Goal: Information Seeking & Learning: Learn about a topic

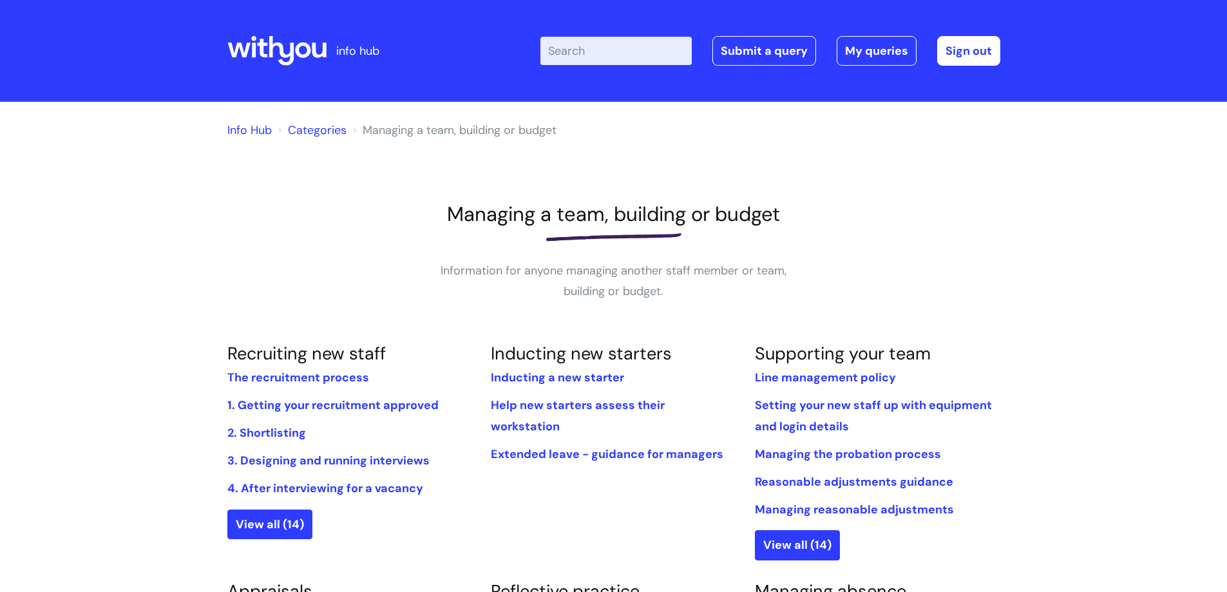
click at [306, 115] on ol "Info Hub Categories Managing a team, building or budget" at bounding box center [613, 128] width 773 height 26
click at [312, 121] on li "Categories" at bounding box center [310, 130] width 71 height 21
click at [314, 128] on link "Categories" at bounding box center [317, 129] width 59 height 15
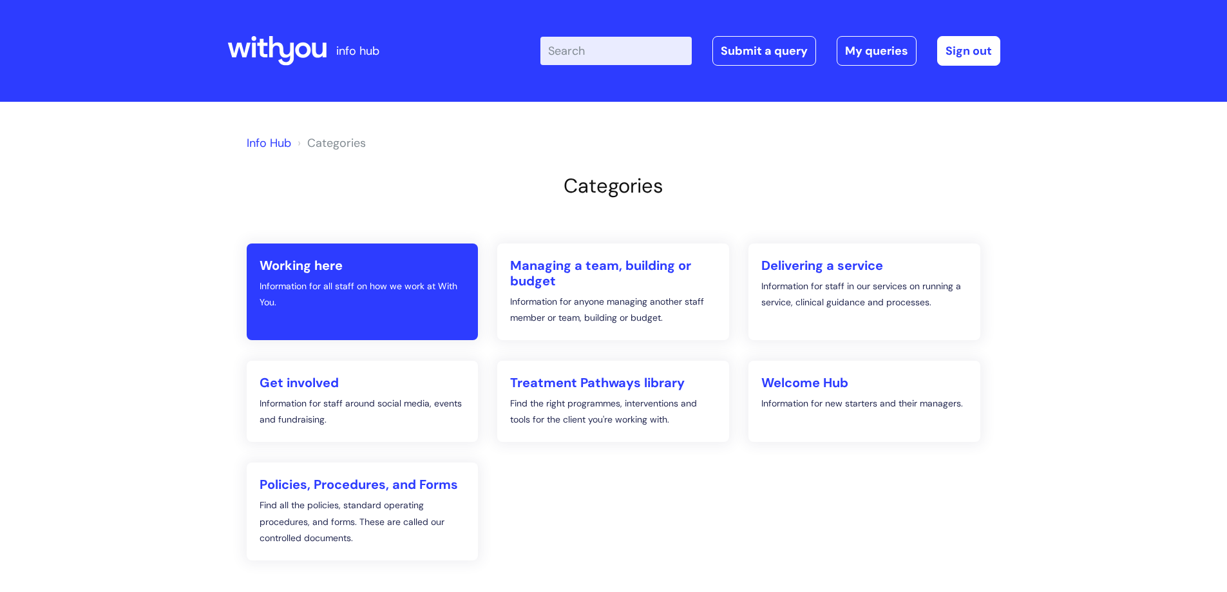
click at [347, 270] on h2 "Working here" at bounding box center [362, 265] width 206 height 15
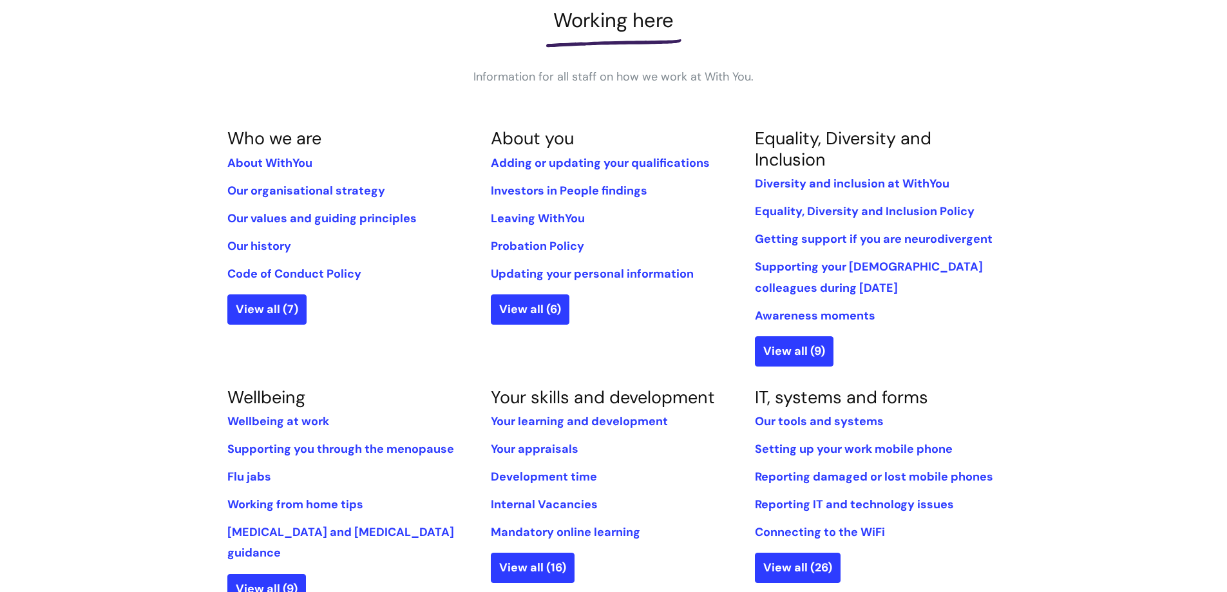
scroll to position [515, 0]
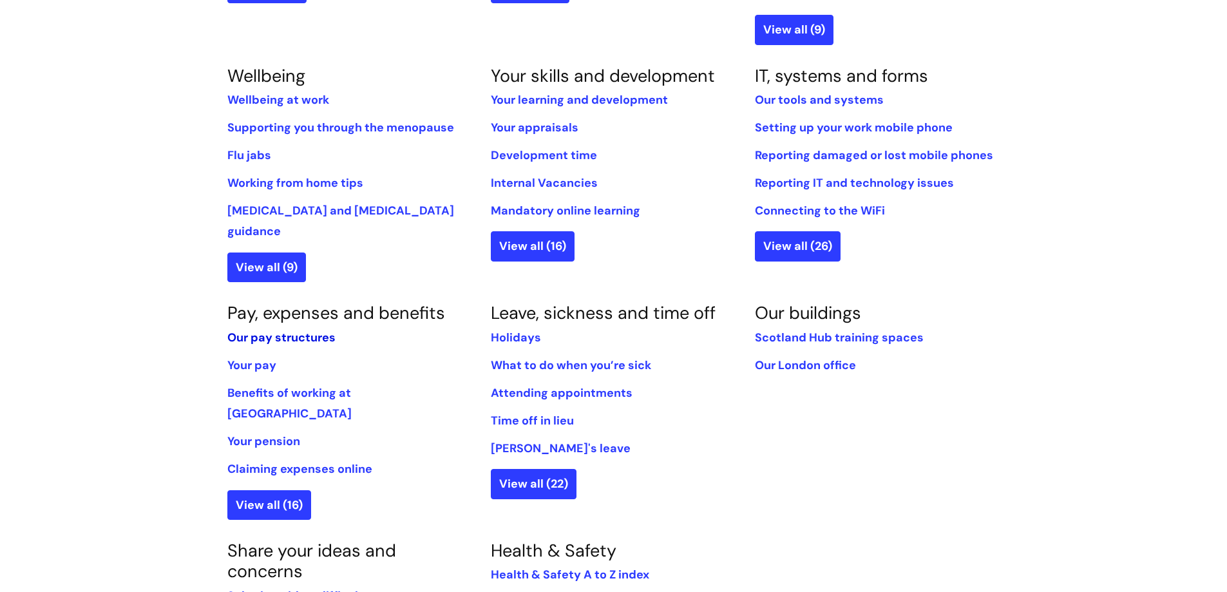
click at [276, 330] on link "Our pay structures" at bounding box center [281, 337] width 108 height 15
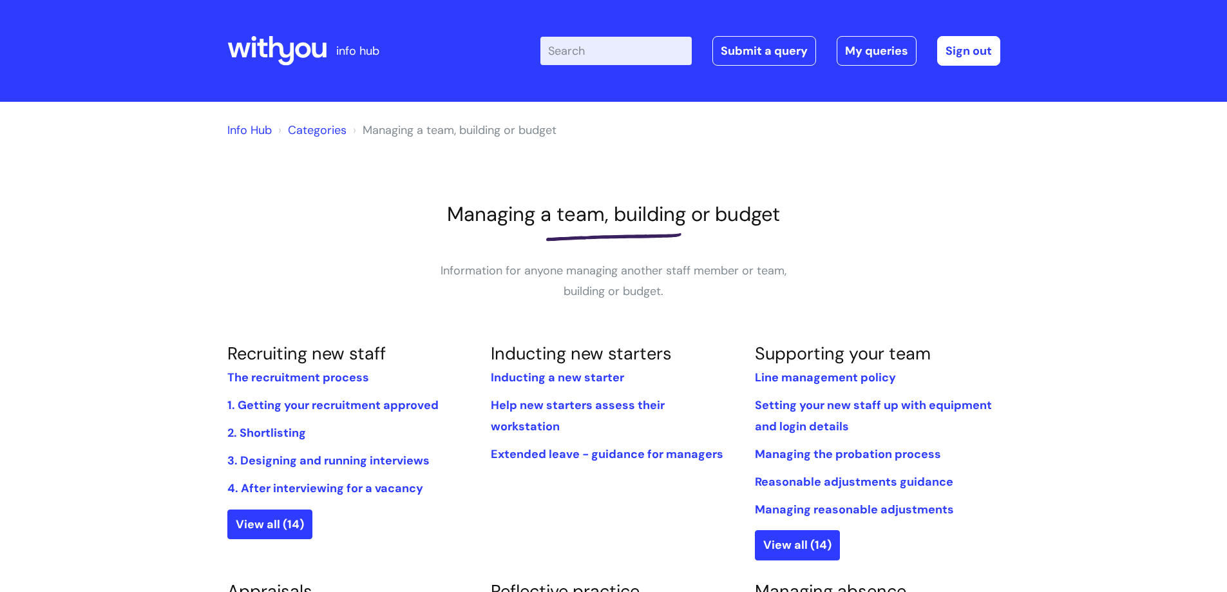
click at [315, 127] on link "Categories" at bounding box center [317, 129] width 59 height 15
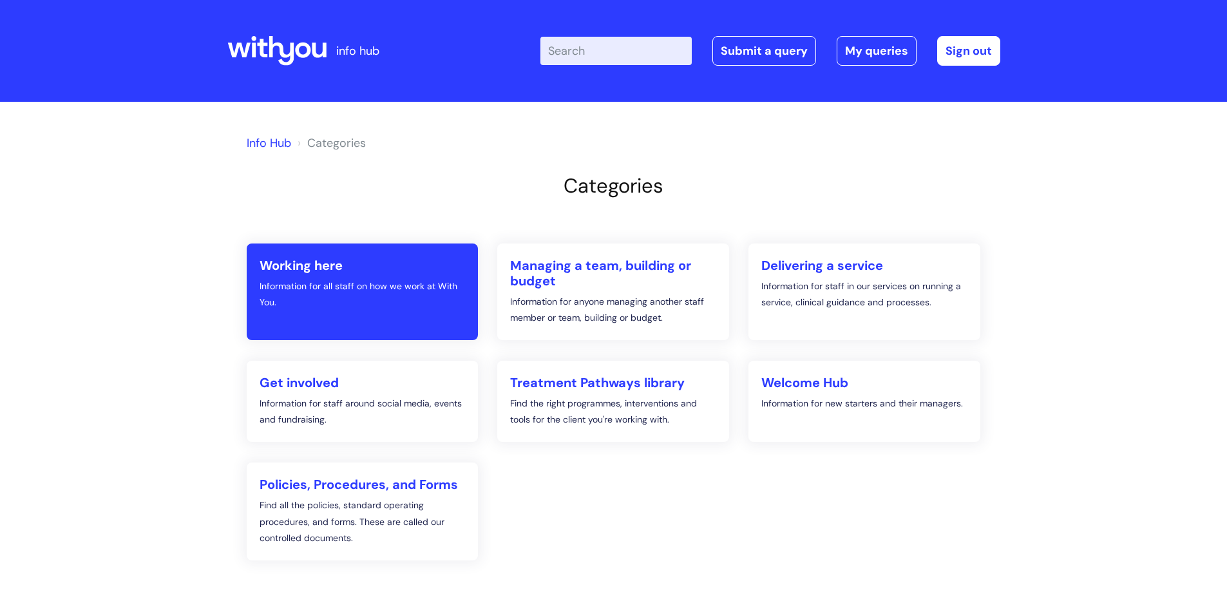
click at [362, 308] on p "Information for all staff on how we work at With You." at bounding box center [362, 294] width 206 height 32
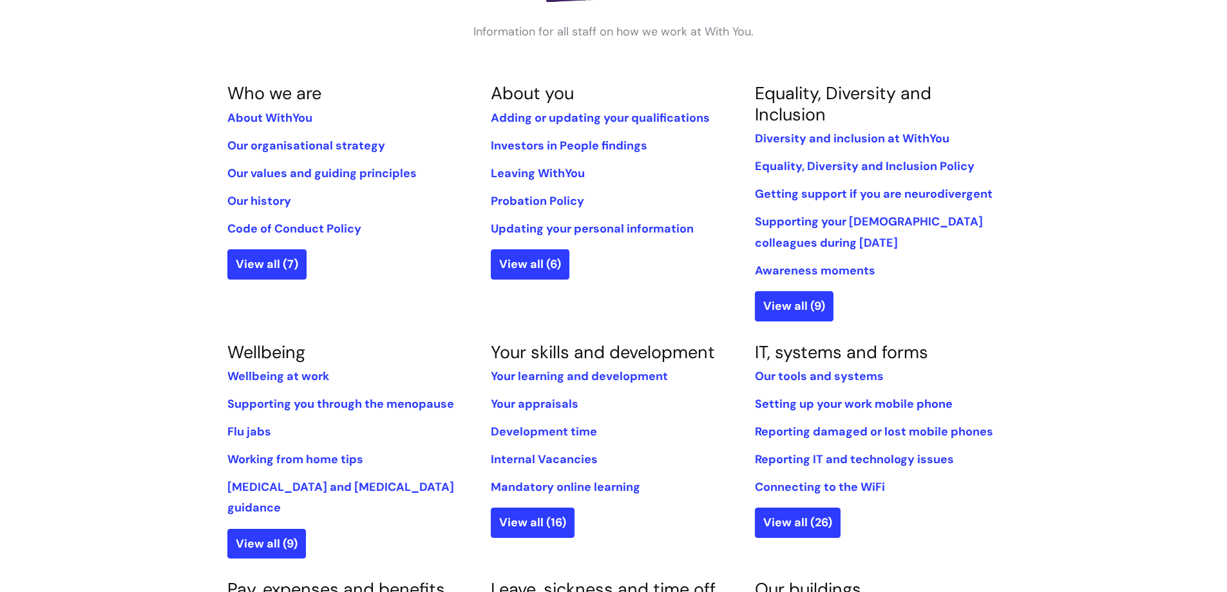
scroll to position [322, 0]
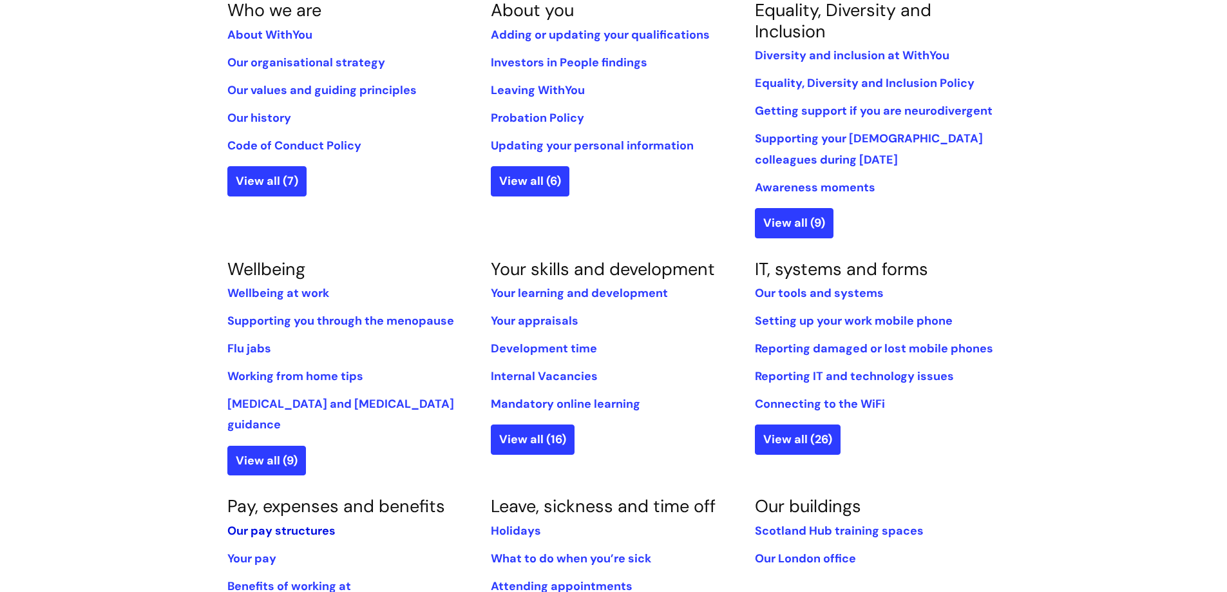
click at [272, 523] on link "Our pay structures" at bounding box center [281, 530] width 108 height 15
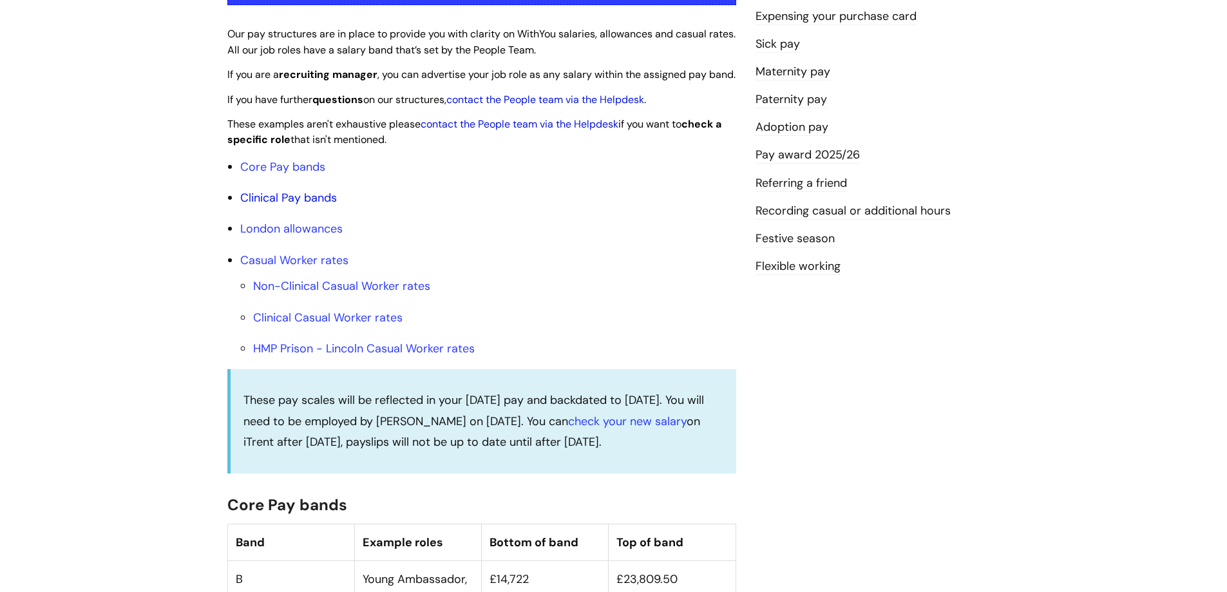
click at [323, 205] on link "Clinical Pay bands" at bounding box center [288, 197] width 97 height 15
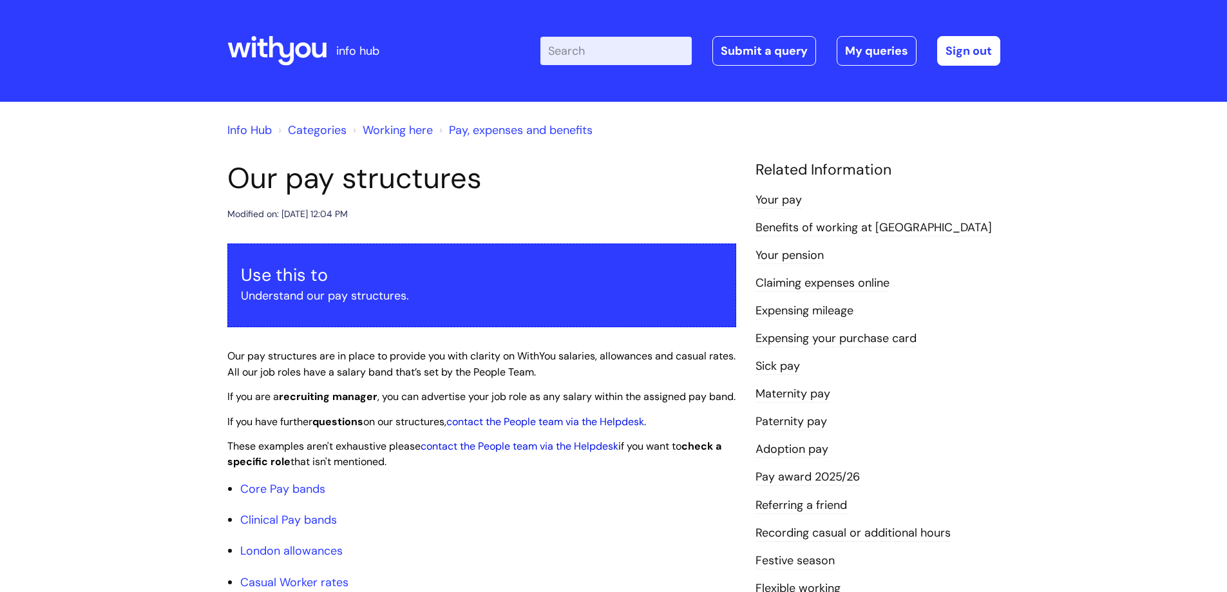
scroll to position [322, 0]
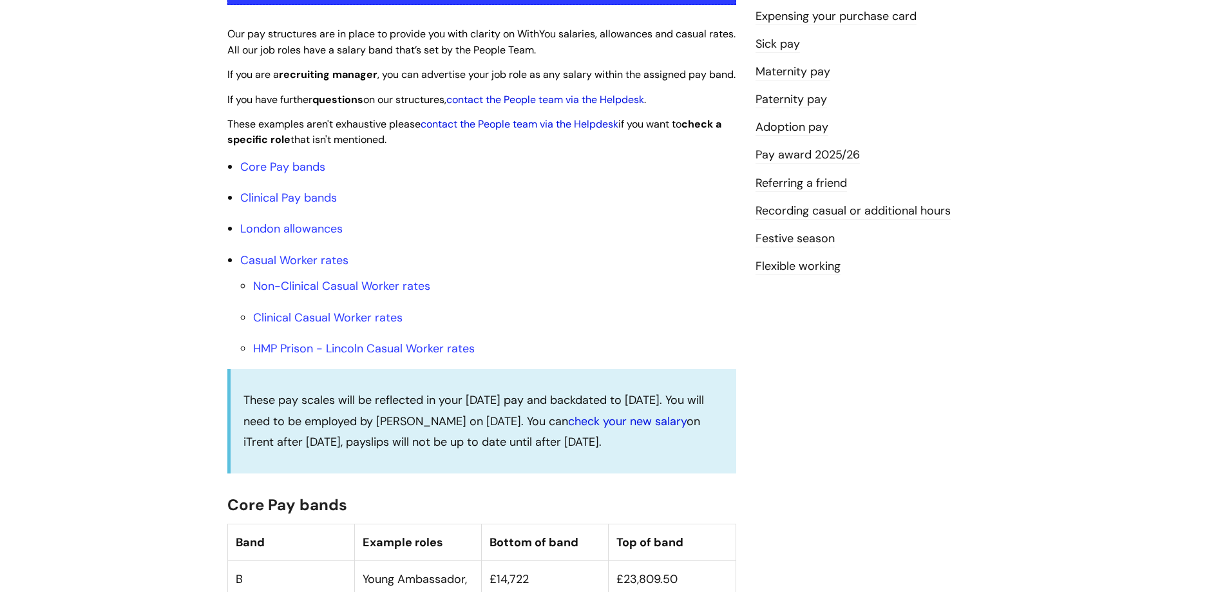
click at [605, 429] on link "check your new salary" at bounding box center [627, 420] width 118 height 15
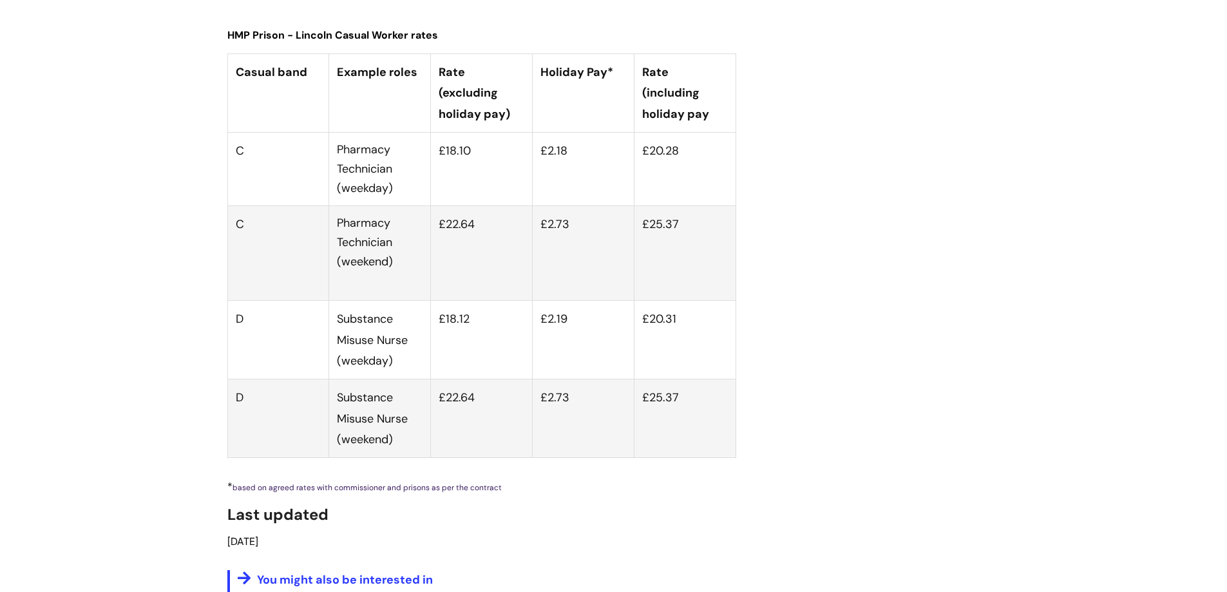
scroll to position [4844, 0]
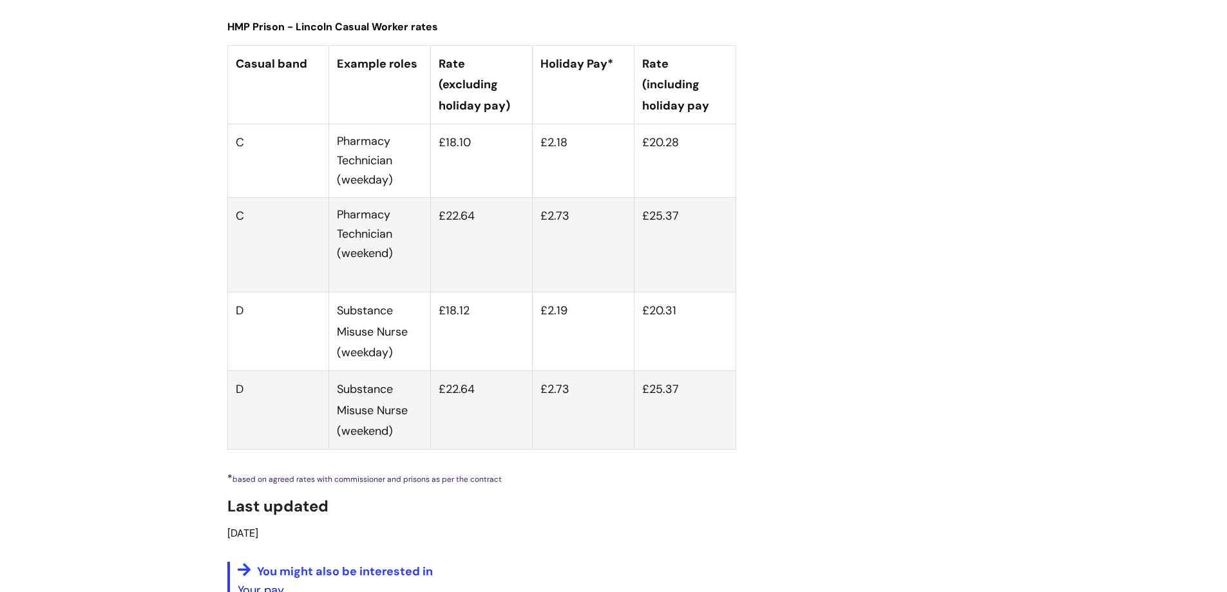
click at [271, 582] on link "Your pay" at bounding box center [261, 589] width 46 height 15
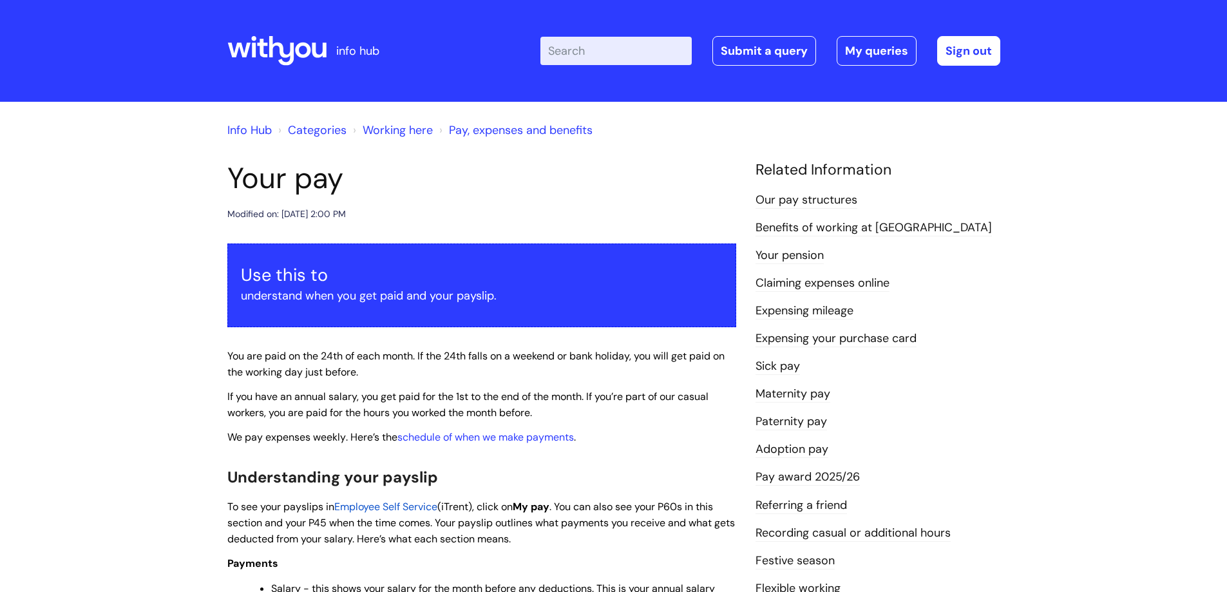
click at [835, 471] on link "Pay award 2025/26" at bounding box center [807, 477] width 104 height 17
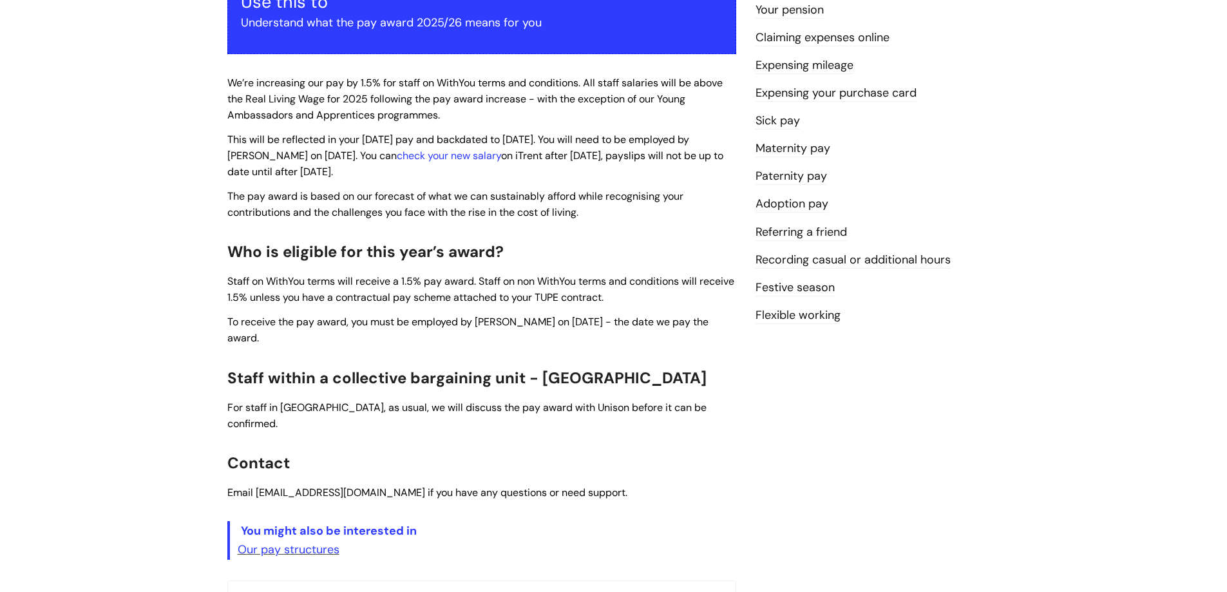
scroll to position [451, 0]
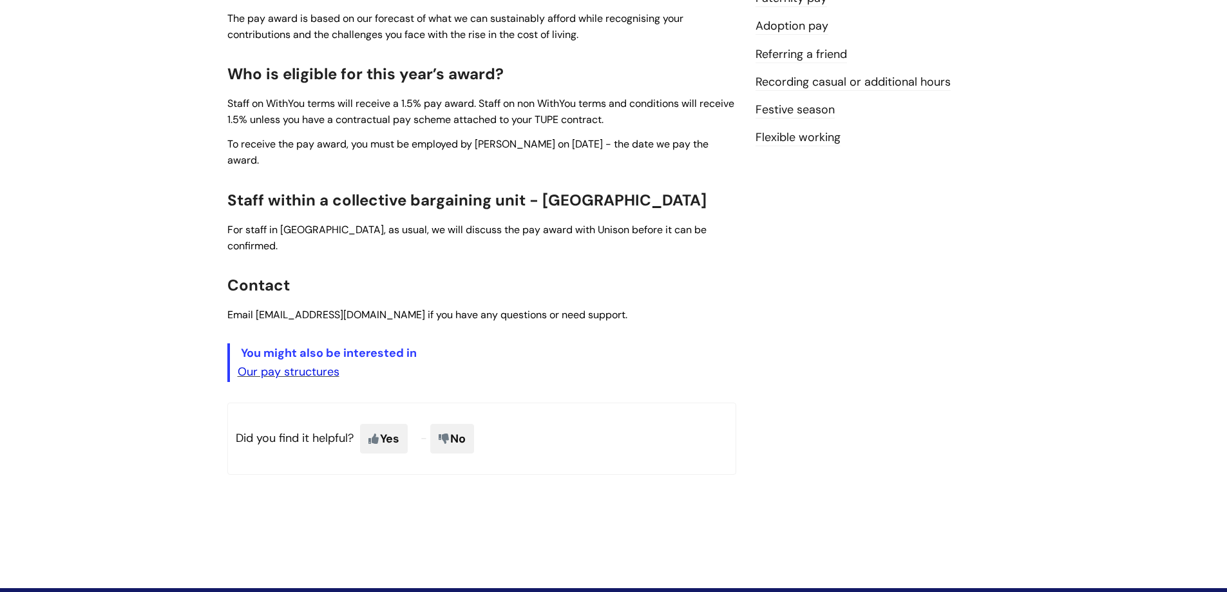
click at [294, 364] on link "Our pay structures" at bounding box center [289, 371] width 102 height 15
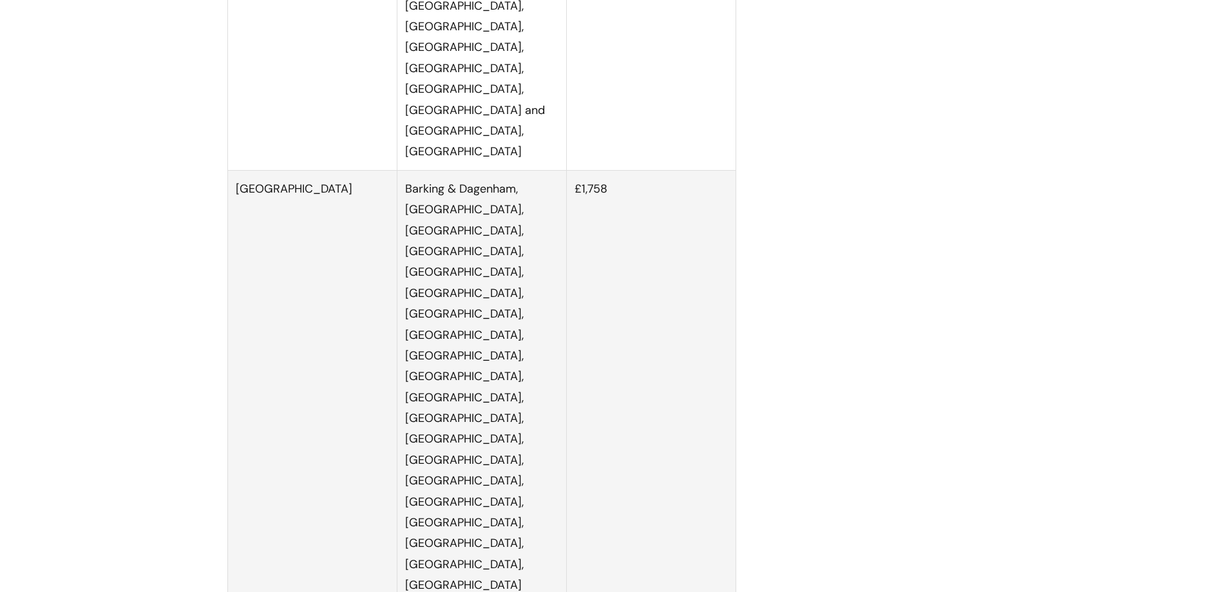
scroll to position [3090, 0]
